Goal: Task Accomplishment & Management: Complete application form

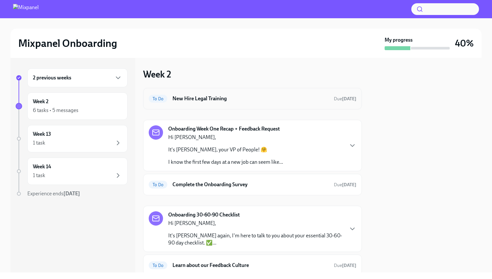
click at [183, 99] on h6 "New Hire Legal Training" at bounding box center [251, 98] width 156 height 7
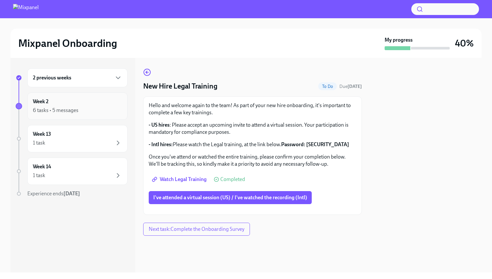
click at [95, 102] on div "Week 2 6 tasks • 5 messages" at bounding box center [77, 106] width 89 height 16
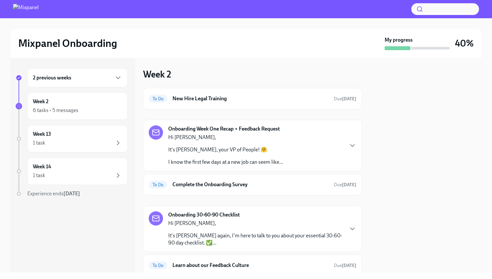
click at [97, 81] on div "2 previous weeks" at bounding box center [77, 78] width 89 height 8
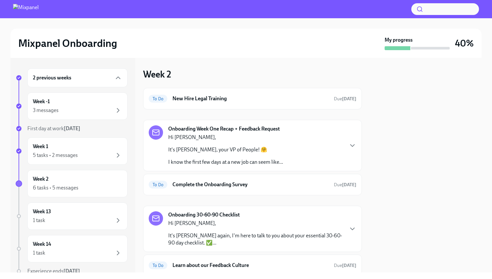
click at [102, 84] on div "2 previous weeks" at bounding box center [77, 77] width 100 height 19
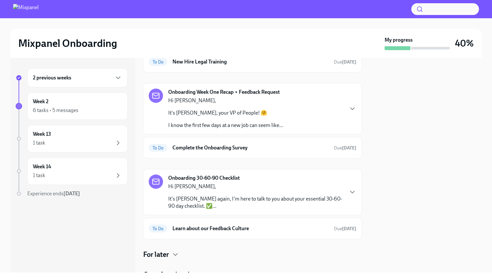
scroll to position [39, 0]
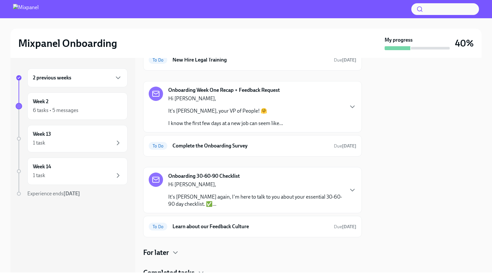
click at [294, 117] on div "Onboarding Week One Recap + Feedback Request Hi [PERSON_NAME], It's [PERSON_NAM…" at bounding box center [253, 107] width 208 height 40
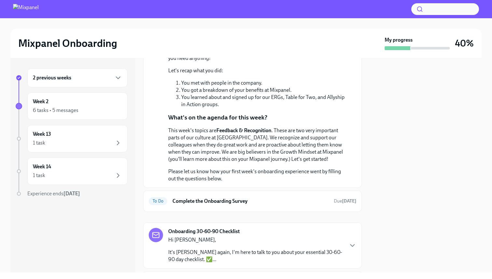
scroll to position [143, 0]
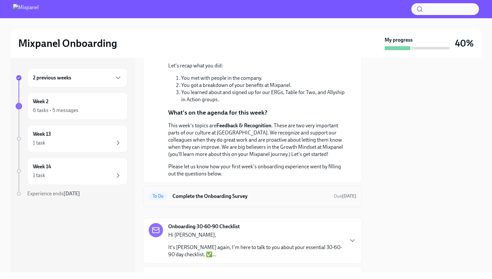
click at [268, 193] on h6 "Complete the Onboarding Survey" at bounding box center [251, 196] width 156 height 7
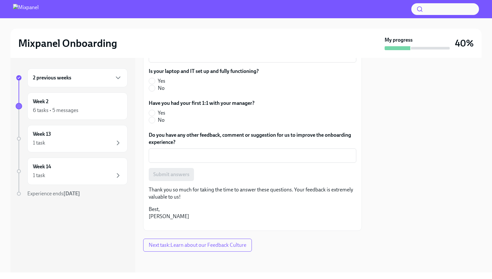
scroll to position [242, 0]
click at [75, 101] on div "Week 2 6 tasks • 5 messages" at bounding box center [77, 106] width 89 height 16
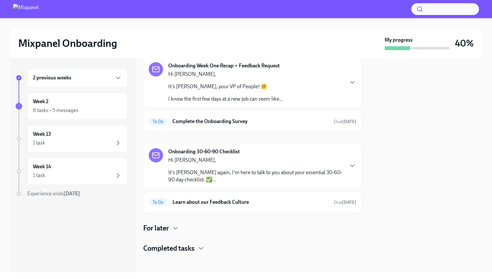
click at [247, 175] on p "It's [PERSON_NAME] again, I'm here to talk to you about your essential 30-60-90…" at bounding box center [255, 176] width 175 height 14
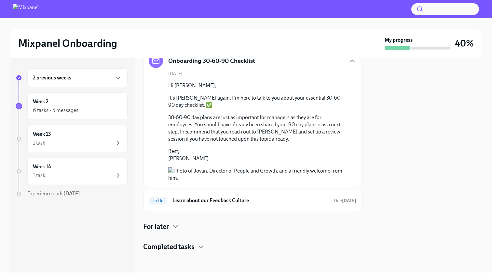
scroll to position [183, 0]
click at [249, 204] on h6 "Learn about our Feedback Culture" at bounding box center [251, 200] width 156 height 7
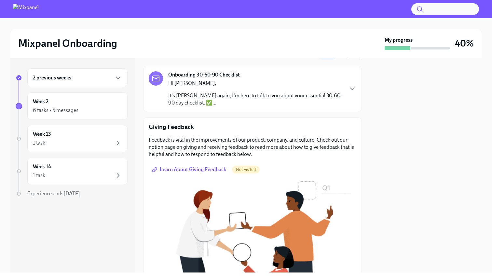
scroll to position [36, 0]
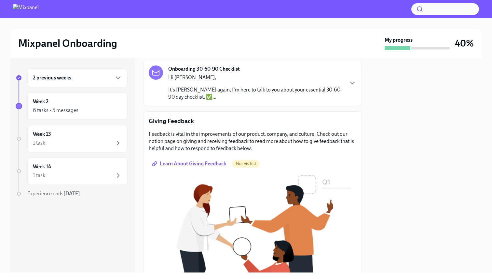
click at [234, 104] on div "Onboarding 30-60-90 Checklist Hi [PERSON_NAME], It's [PERSON_NAME] again, I'm h…" at bounding box center [252, 83] width 219 height 46
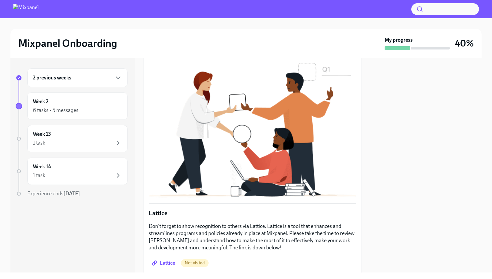
scroll to position [213, 0]
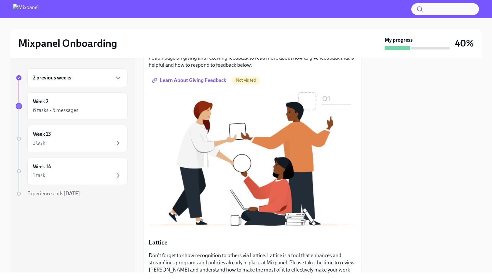
click at [213, 84] on span "Learn About Giving Feedback" at bounding box center [189, 80] width 73 height 7
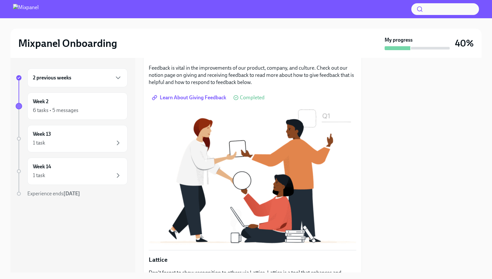
scroll to position [173, 0]
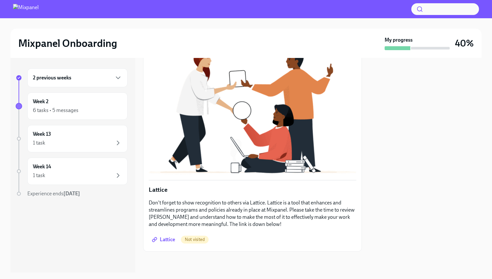
click at [171, 238] on span "Lattice" at bounding box center [164, 239] width 22 height 7
click at [72, 138] on div "Week 13 1 task" at bounding box center [77, 139] width 89 height 16
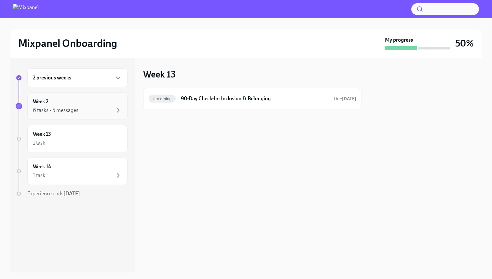
click at [84, 104] on div "Week 2 6 tasks • 5 messages" at bounding box center [77, 106] width 89 height 16
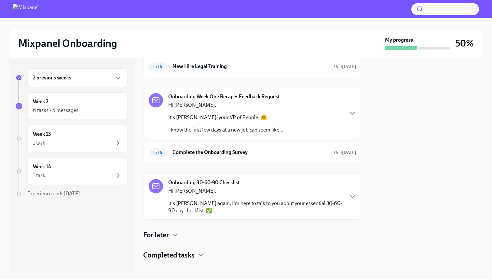
scroll to position [41, 0]
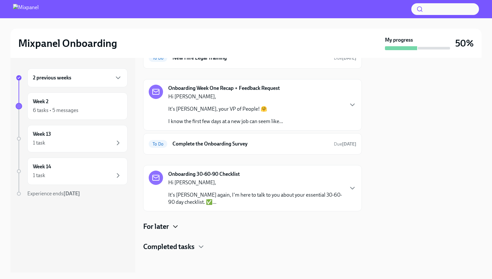
click at [174, 230] on icon "button" at bounding box center [176, 227] width 8 height 8
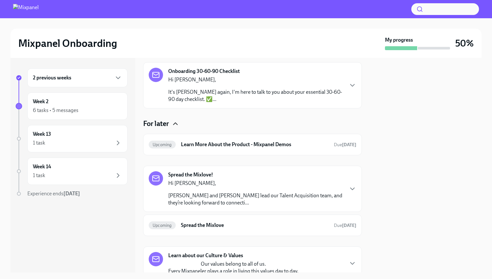
click at [173, 124] on icon "button" at bounding box center [176, 124] width 8 height 8
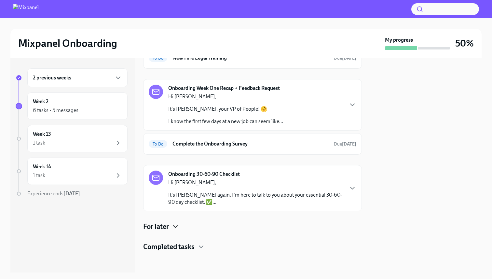
scroll to position [0, 0]
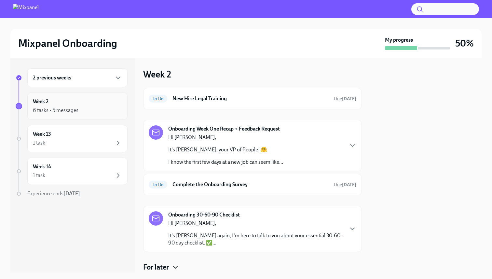
click at [87, 107] on div "6 tasks • 5 messages" at bounding box center [77, 110] width 89 height 8
click at [244, 90] on div "To Do New Hire Legal Training Due [DATE]" at bounding box center [252, 98] width 219 height 21
click at [239, 100] on h6 "New Hire Legal Training" at bounding box center [251, 98] width 156 height 7
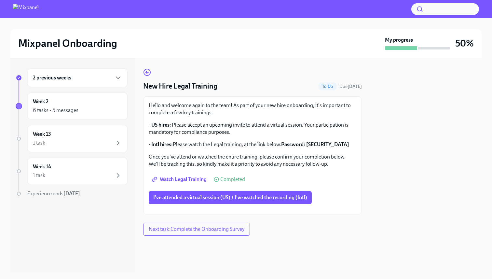
click at [91, 77] on div "2 previous weeks" at bounding box center [77, 78] width 89 height 8
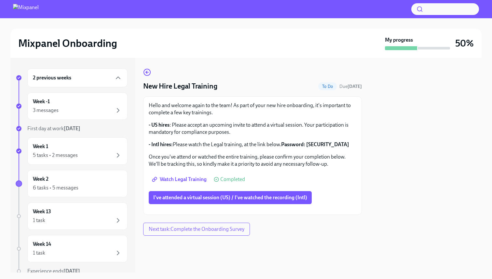
click at [91, 77] on div "2 previous weeks" at bounding box center [77, 78] width 89 height 8
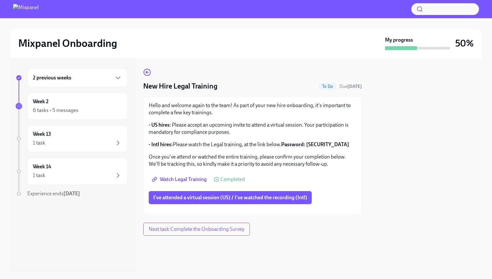
click at [91, 77] on div "2 previous weeks" at bounding box center [77, 78] width 89 height 8
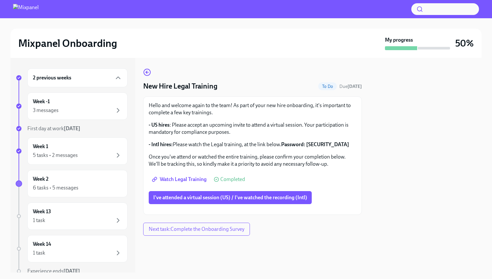
click at [91, 77] on div "2 previous weeks" at bounding box center [77, 78] width 89 height 8
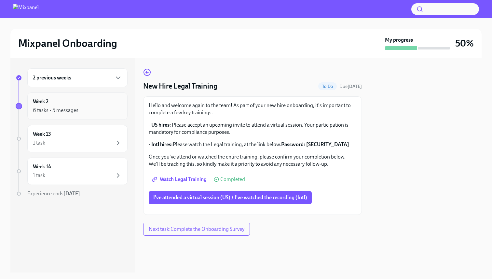
click at [100, 107] on div "6 tasks • 5 messages" at bounding box center [77, 110] width 89 height 8
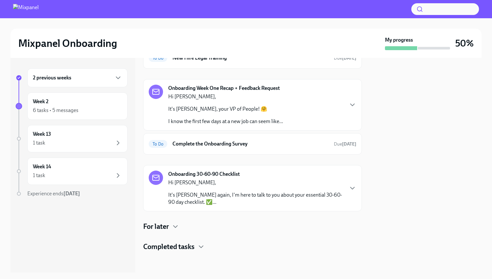
click at [246, 111] on p "It's [PERSON_NAME], your VP of People! 🤗" at bounding box center [225, 109] width 115 height 7
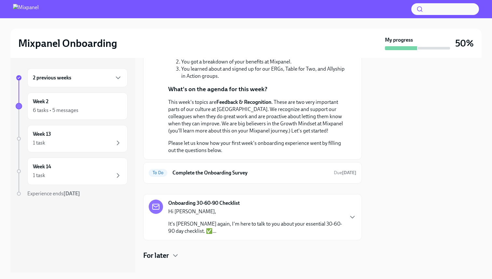
scroll to position [195, 0]
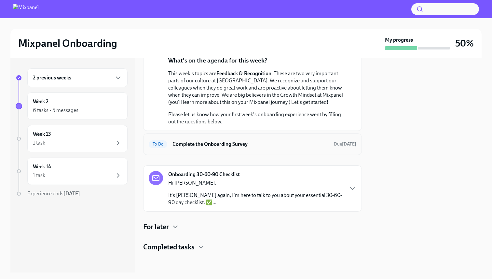
click at [234, 138] on div "To Do Complete the Onboarding Survey Due [DATE]" at bounding box center [252, 144] width 219 height 21
